Goal: Check status: Check status

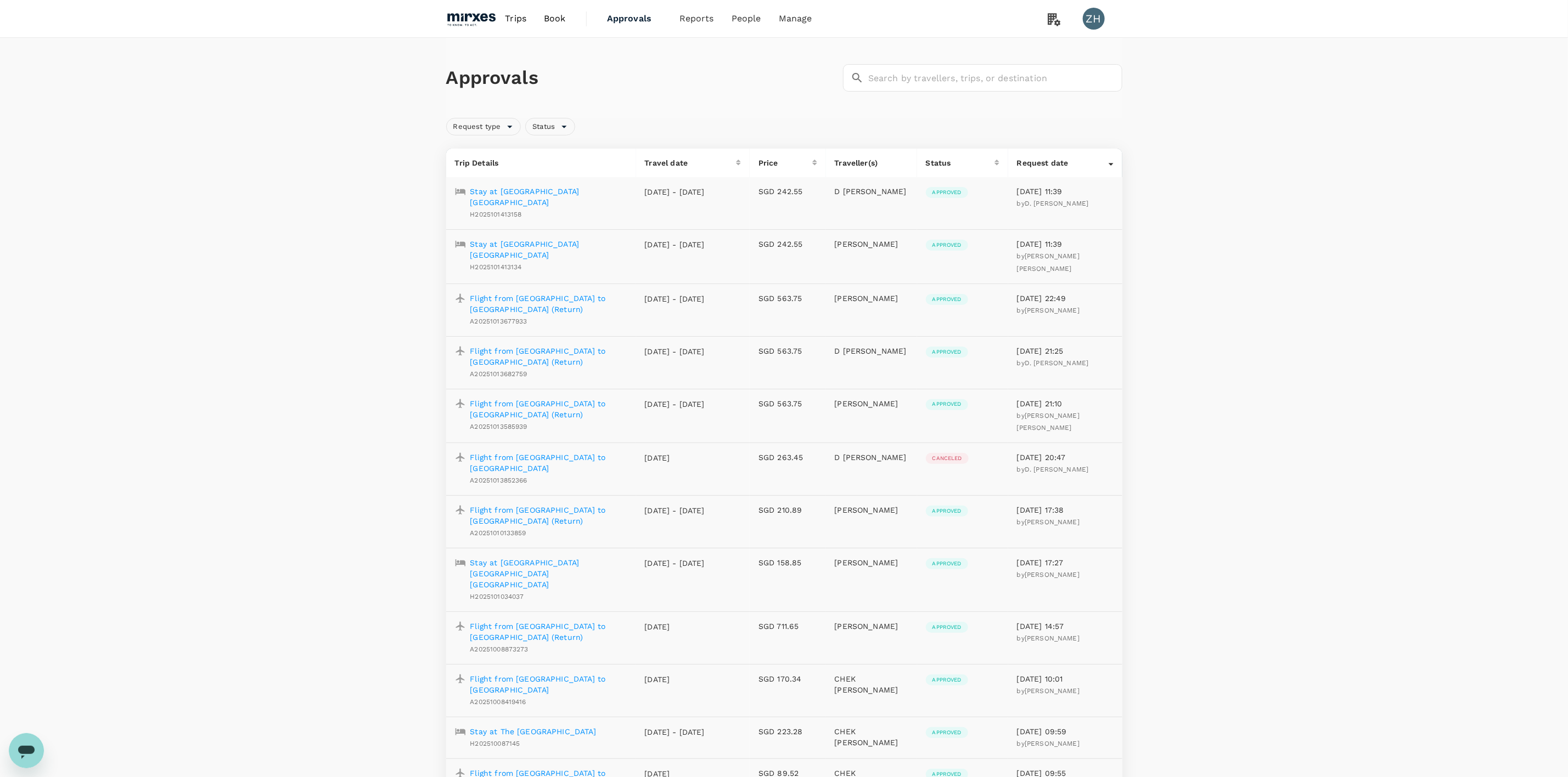
click at [551, 22] on span "Book" at bounding box center [554, 18] width 22 height 13
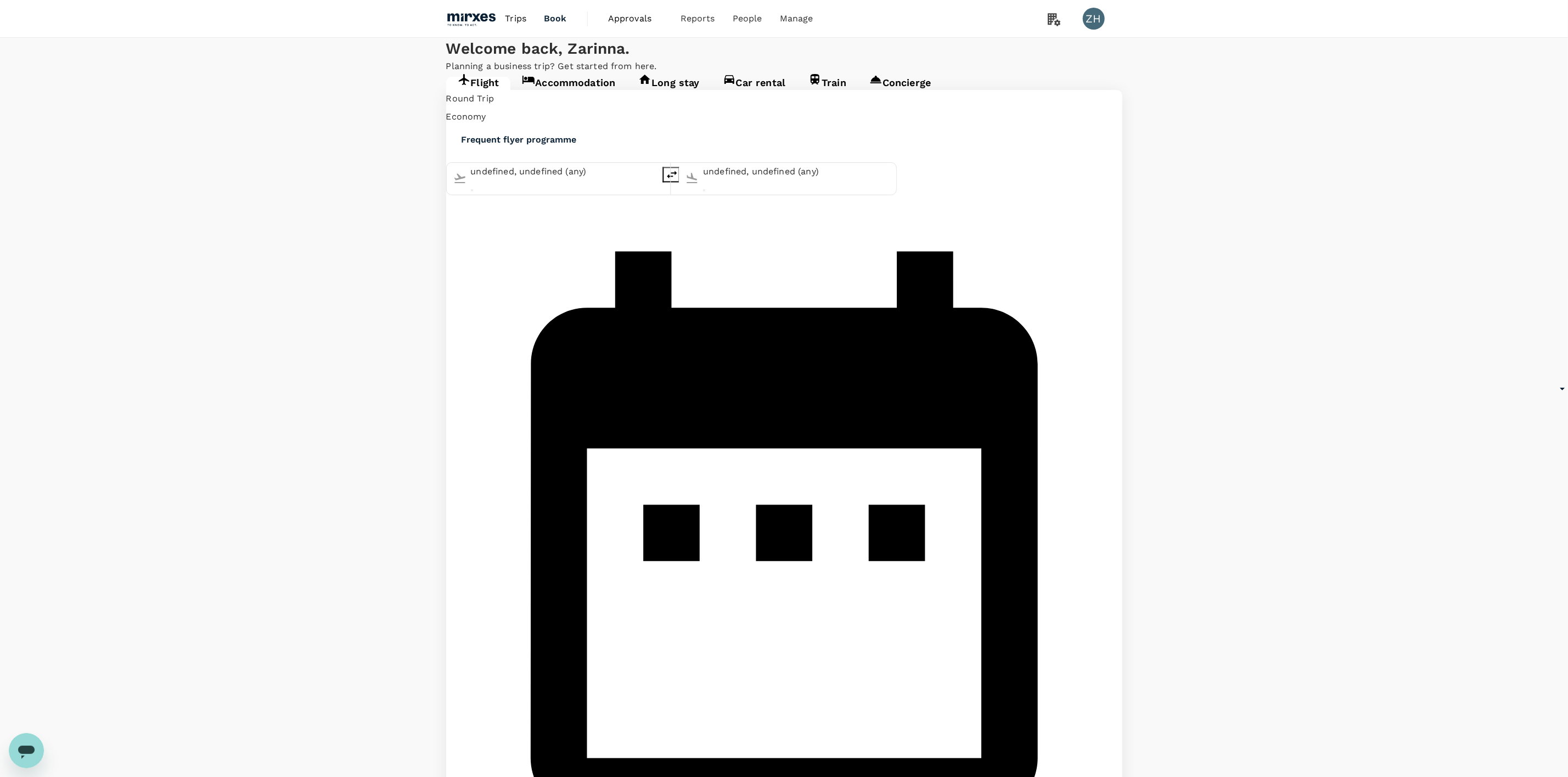
type input "Singapore Changi (SIN)"
type input "Suvarnabhumi Intl (BKK)"
type input "Singapore Changi (SIN)"
type input "Suvarnabhumi Intl (BKK)"
type input "Singapore Changi (SIN)"
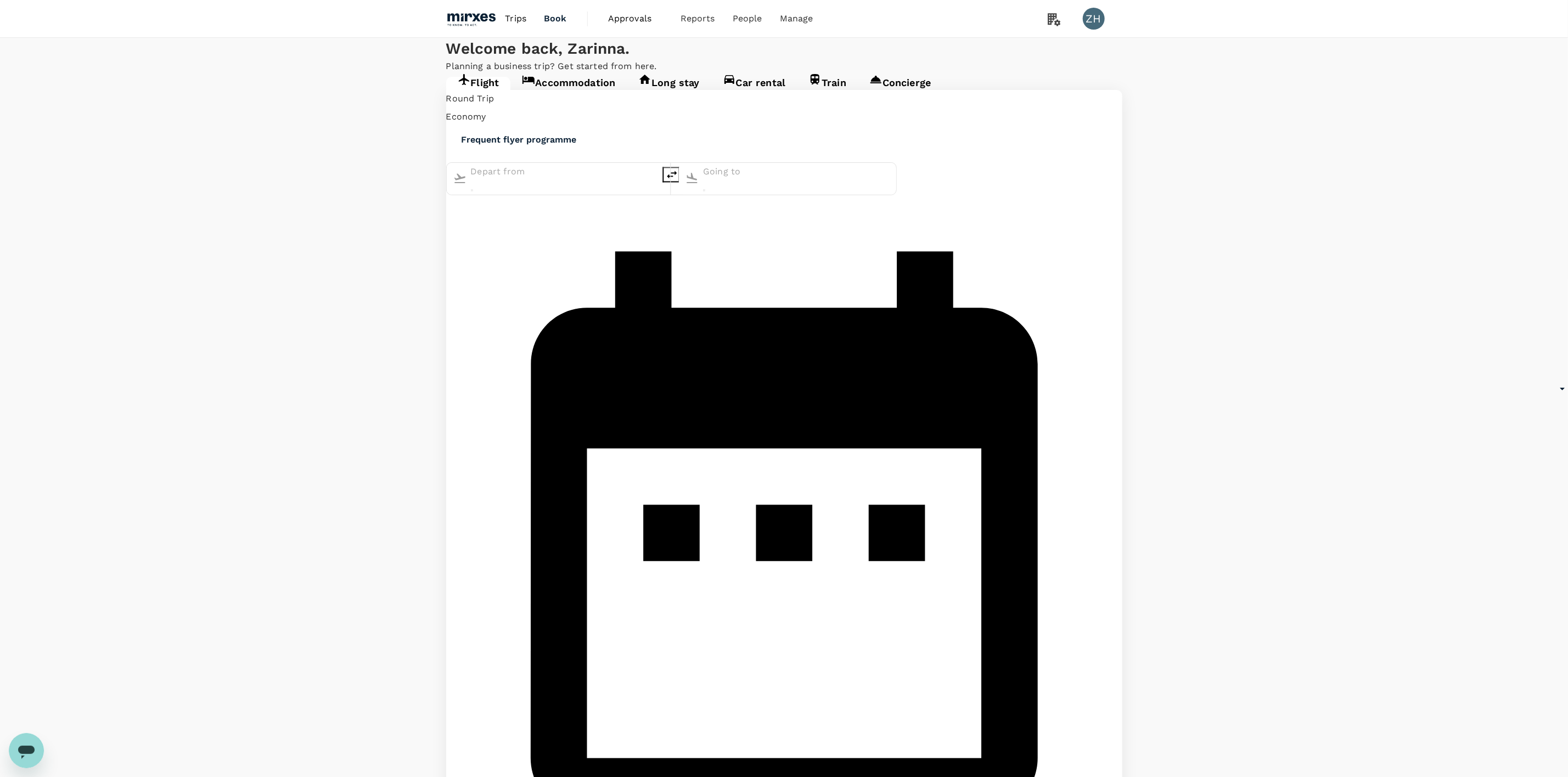
type input "Suvarnabhumi Intl (BKK)"
click at [634, 20] on span "Approvals" at bounding box center [635, 18] width 55 height 13
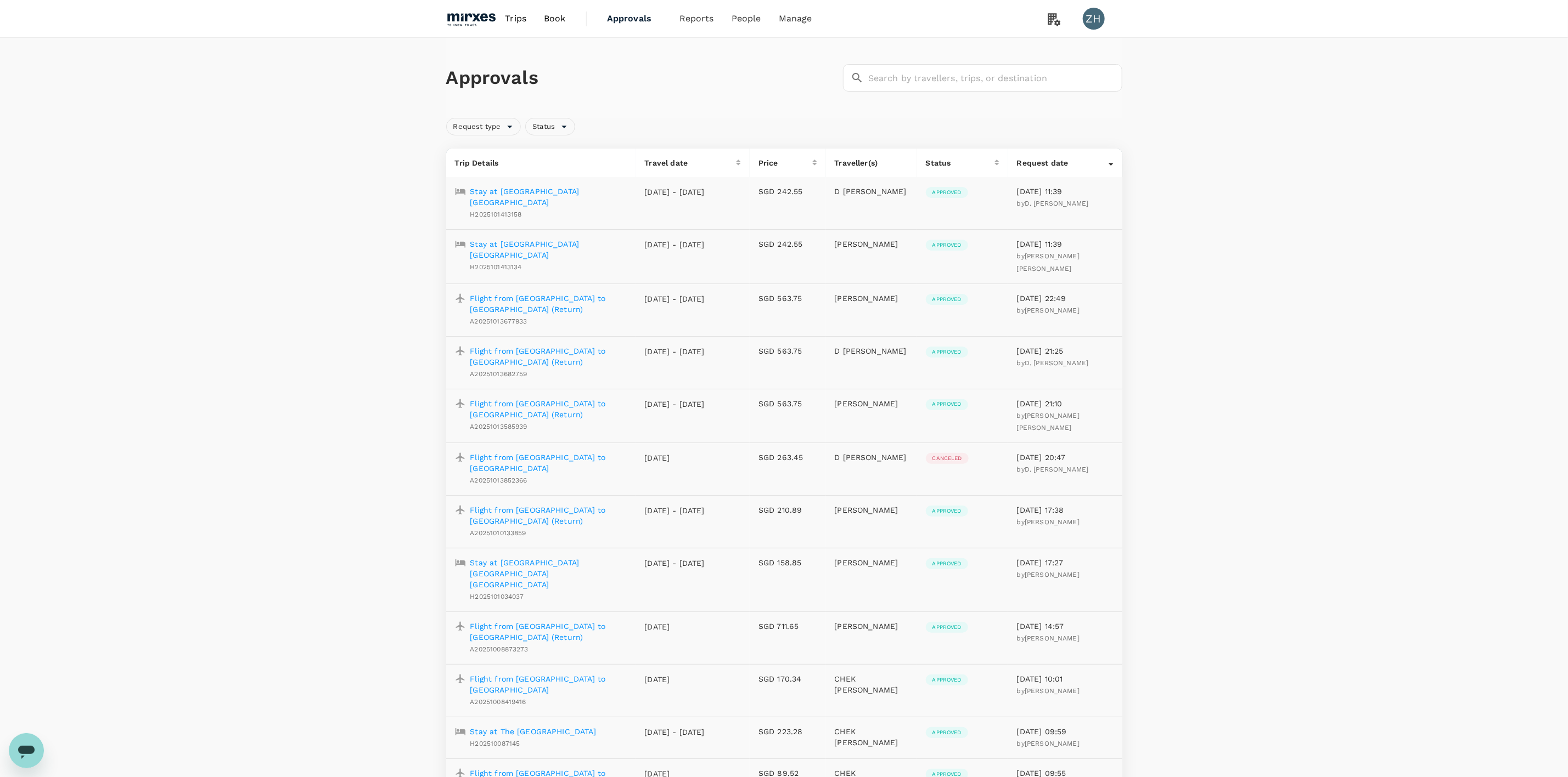
click at [537, 345] on p "Flight from [GEOGRAPHIC_DATA] to [GEOGRAPHIC_DATA] (Return)" at bounding box center [548, 356] width 157 height 22
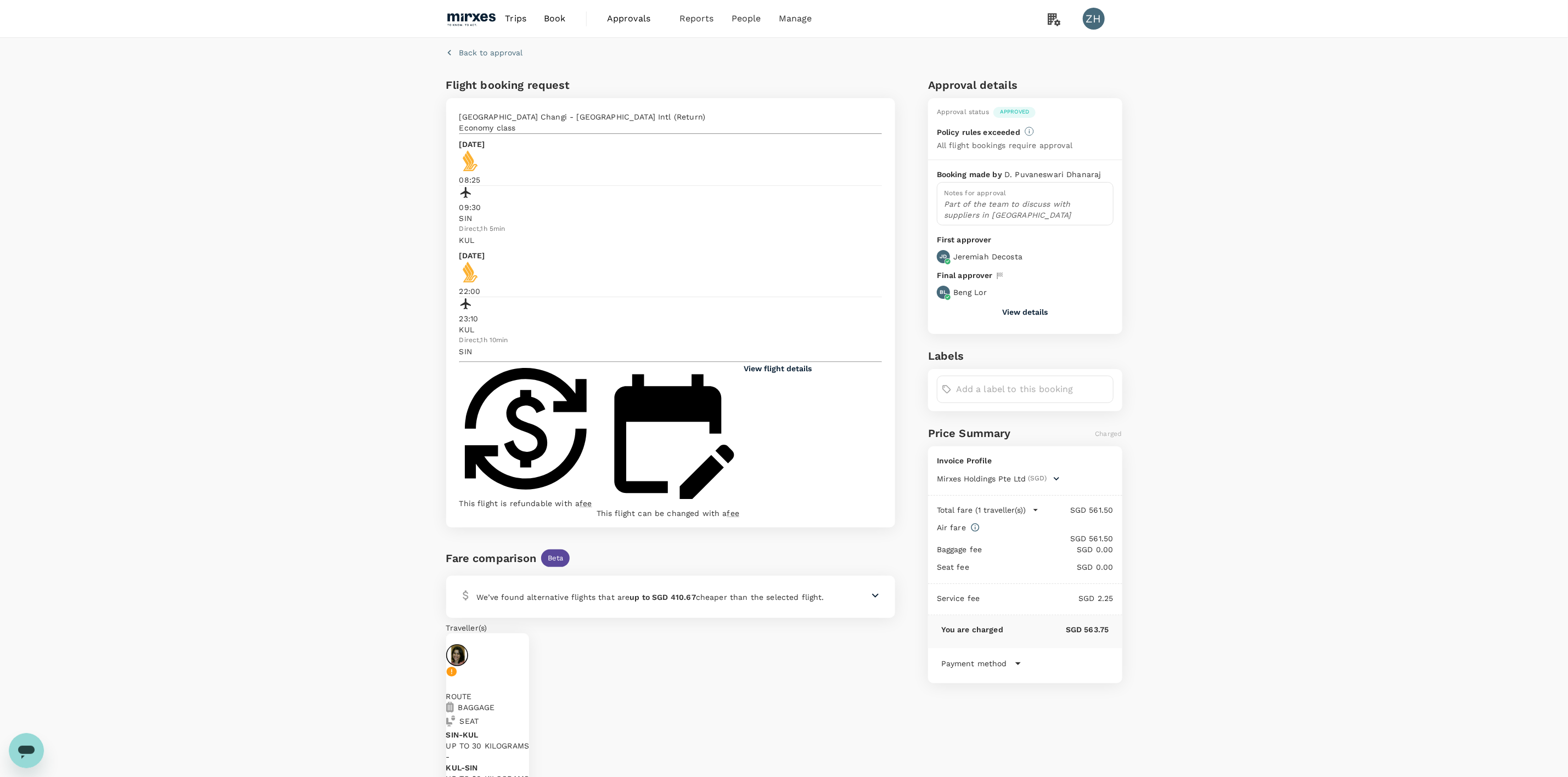
click at [1036, 313] on button "View details" at bounding box center [1025, 312] width 46 height 9
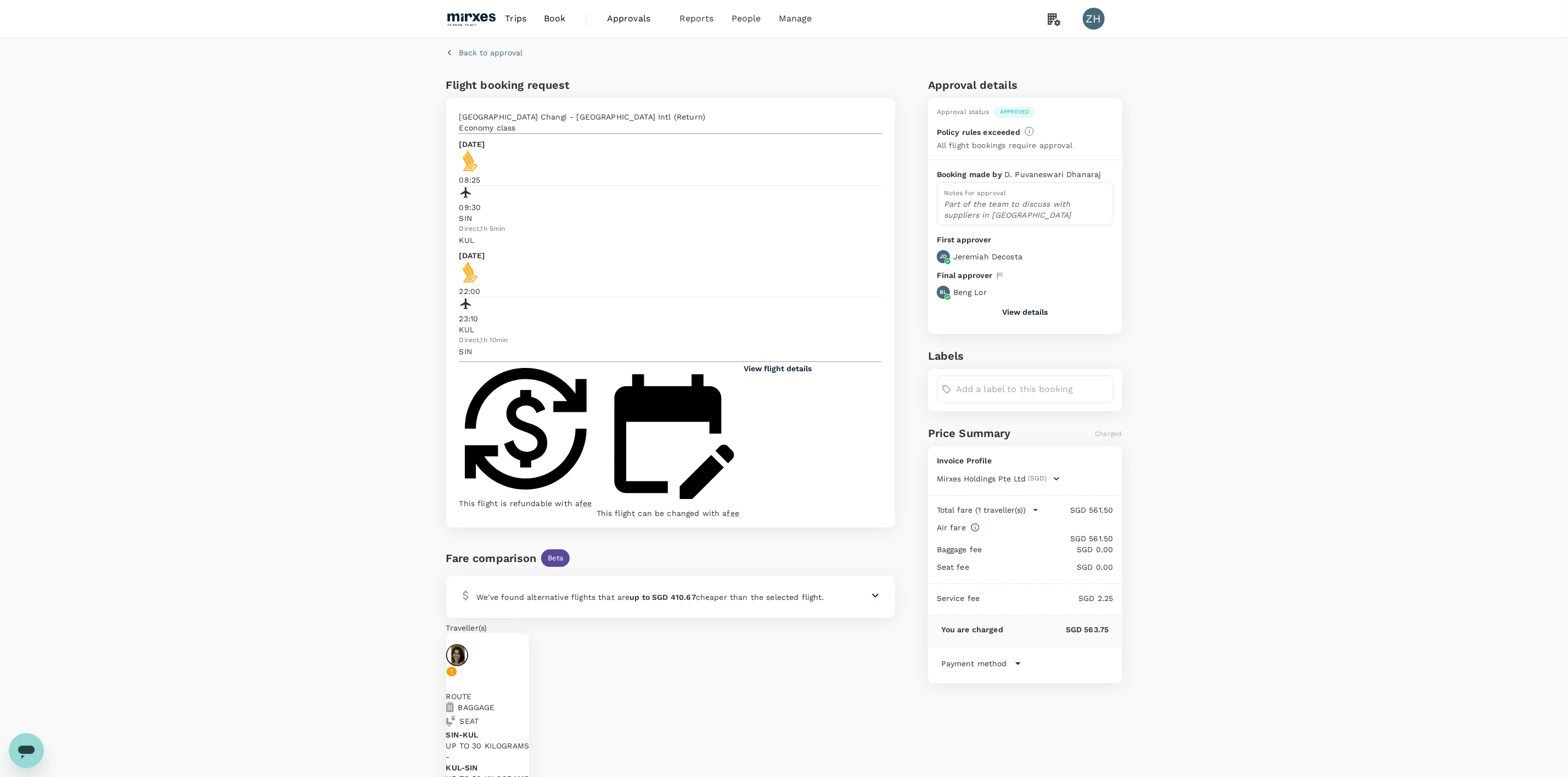
click at [507, 55] on p "Back to approval" at bounding box center [491, 52] width 64 height 11
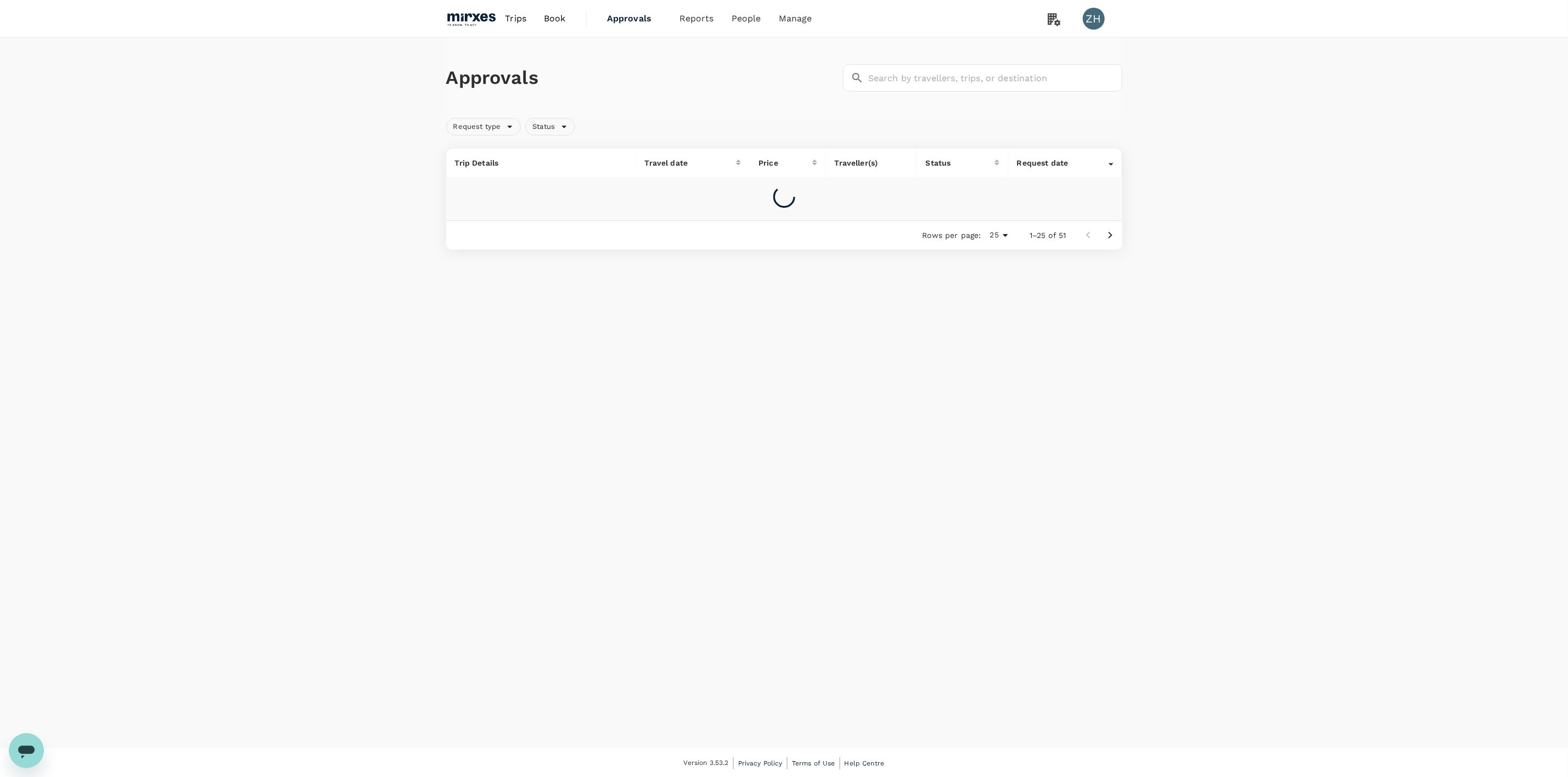
scroll to position [1, 0]
